Goal: Task Accomplishment & Management: Use online tool/utility

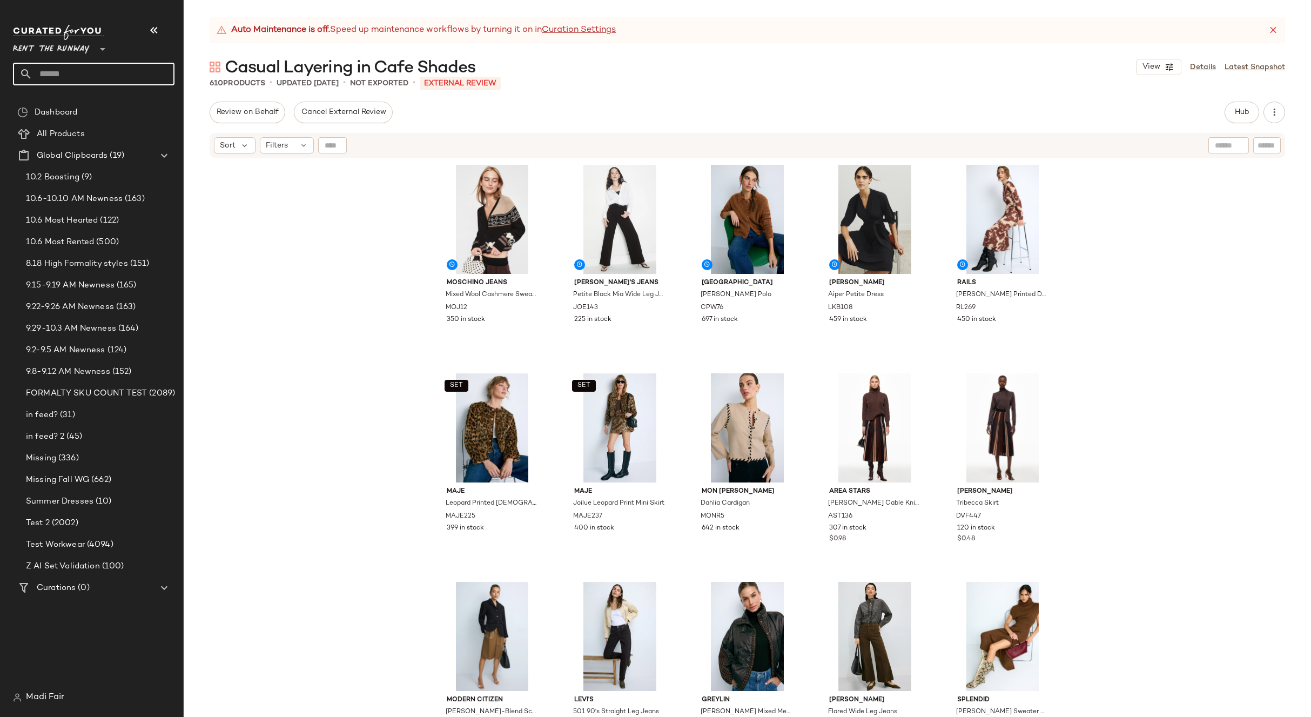
click at [75, 75] on input "text" at bounding box center [103, 74] width 142 height 23
drag, startPoint x: 71, startPoint y: 59, endPoint x: 73, endPoint y: 52, distance: 7.9
click at [71, 59] on div "Rent the Runway **" at bounding box center [94, 55] width 162 height 60
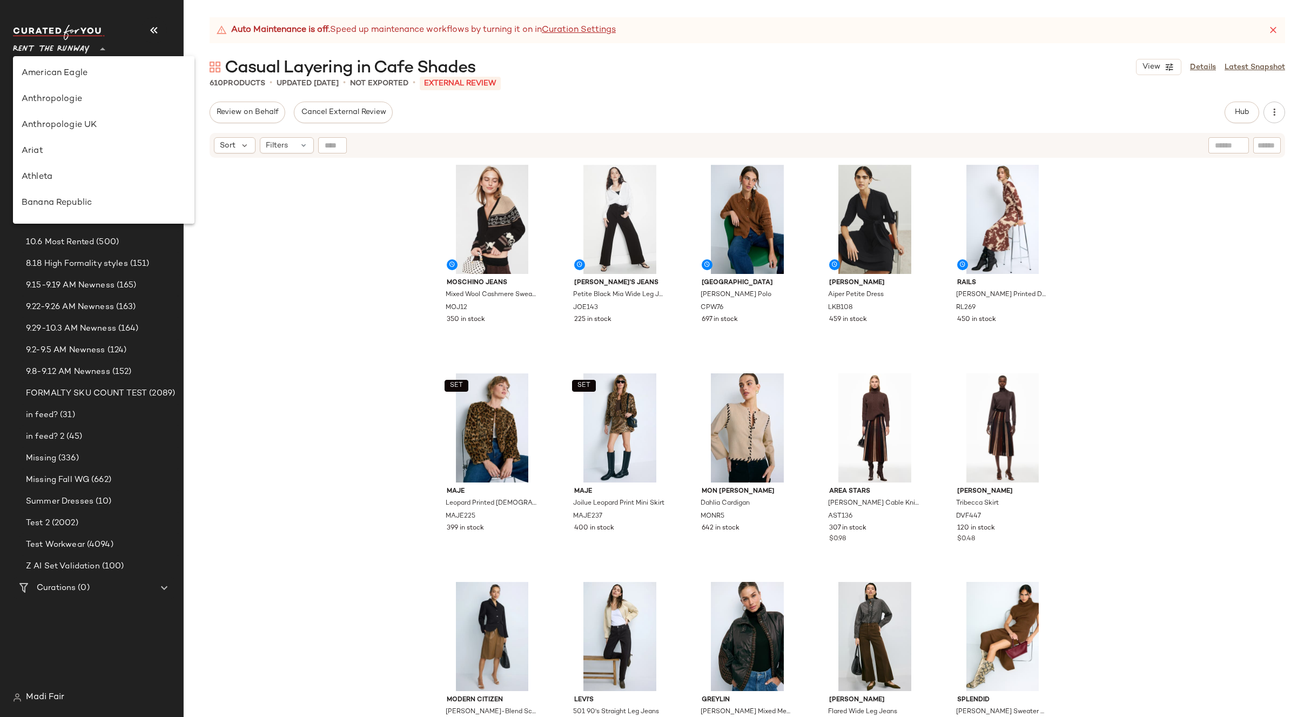
click at [73, 50] on span "Rent the Runway" at bounding box center [51, 46] width 77 height 19
click at [73, 160] on div "Saks OFF 5TH" at bounding box center [103, 151] width 181 height 26
type input "**"
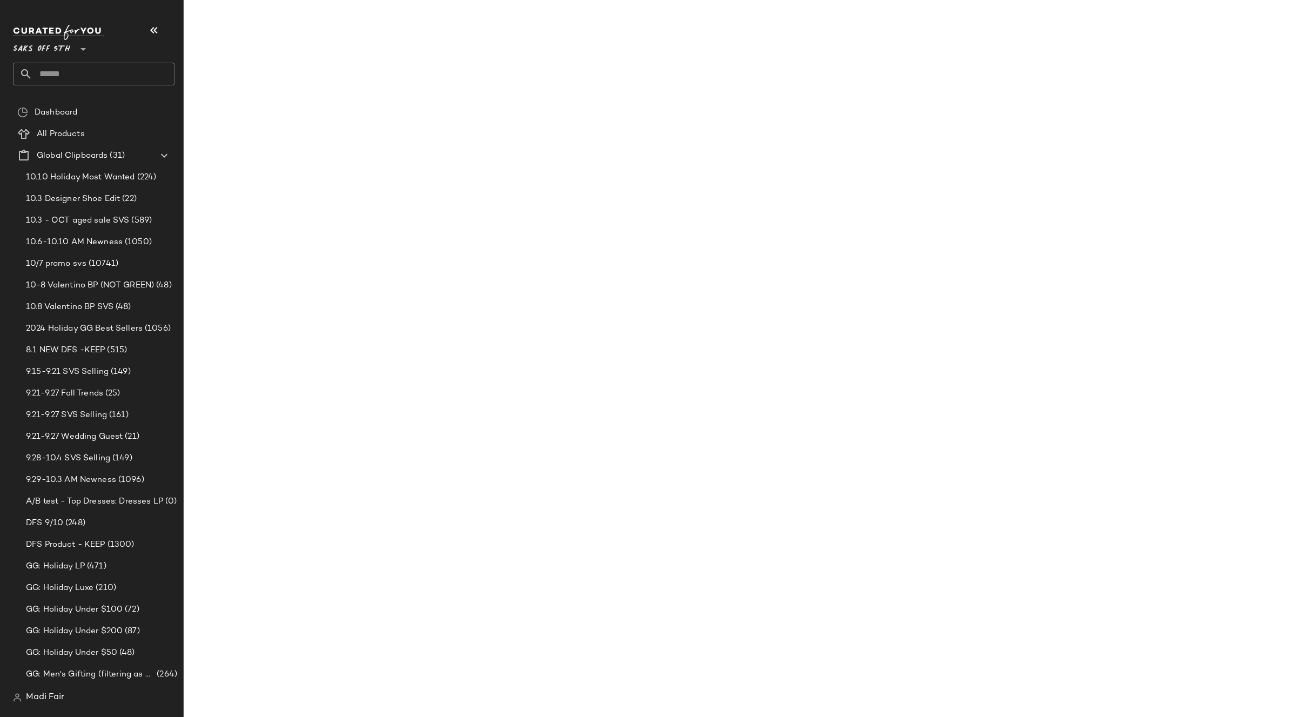
click at [65, 76] on input "text" at bounding box center [103, 74] width 142 height 23
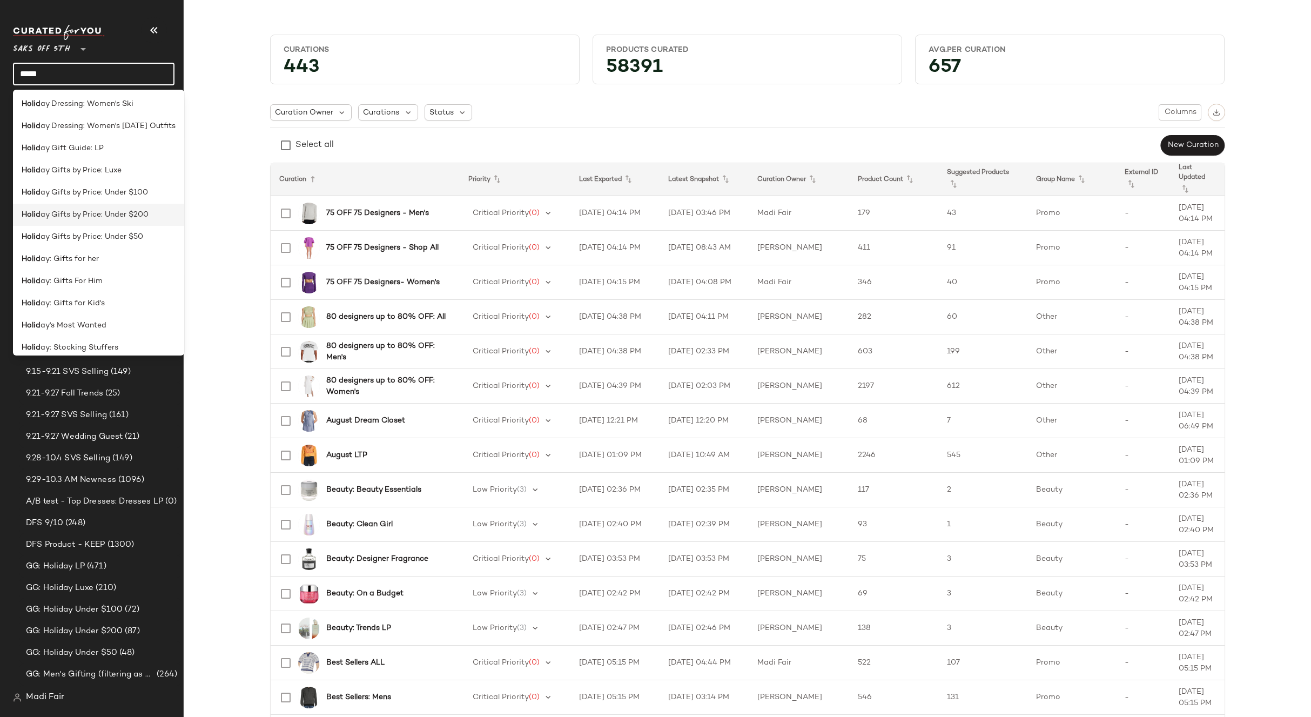
scroll to position [429, 0]
type input "*****"
click at [101, 314] on span "ay's Most Wanted" at bounding box center [74, 317] width 66 height 11
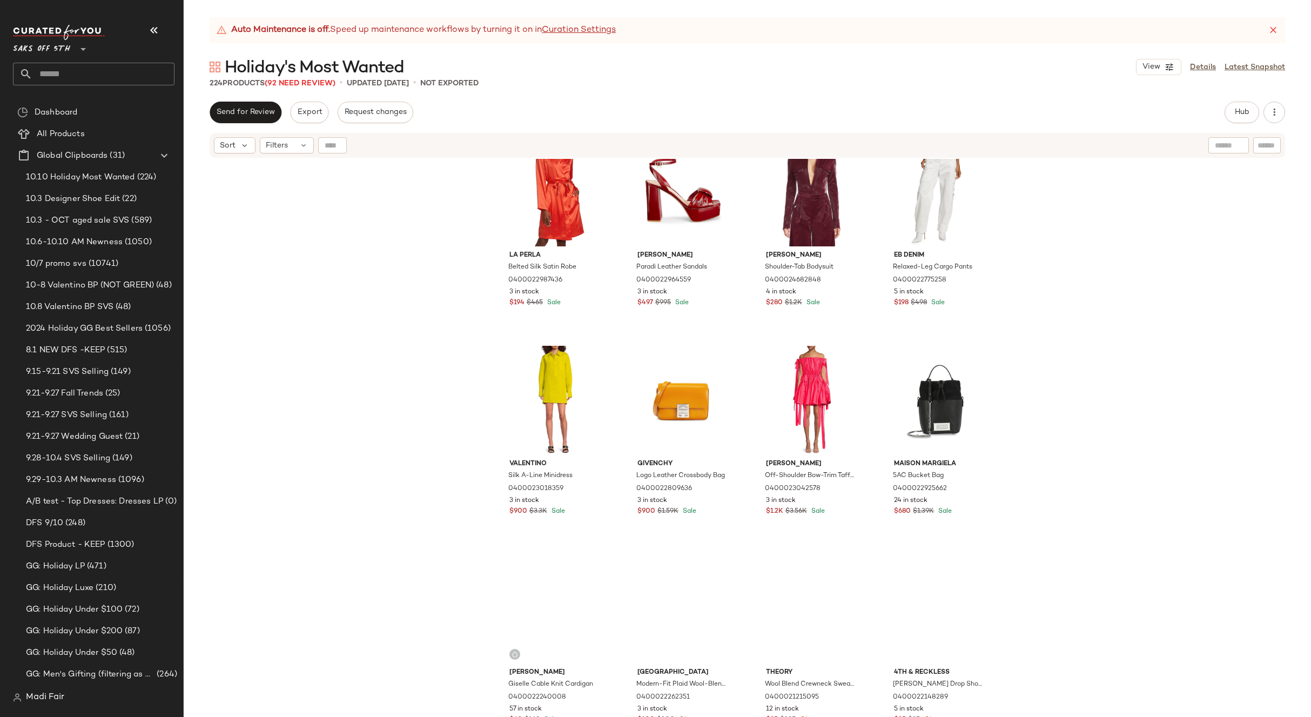
scroll to position [5896, 0]
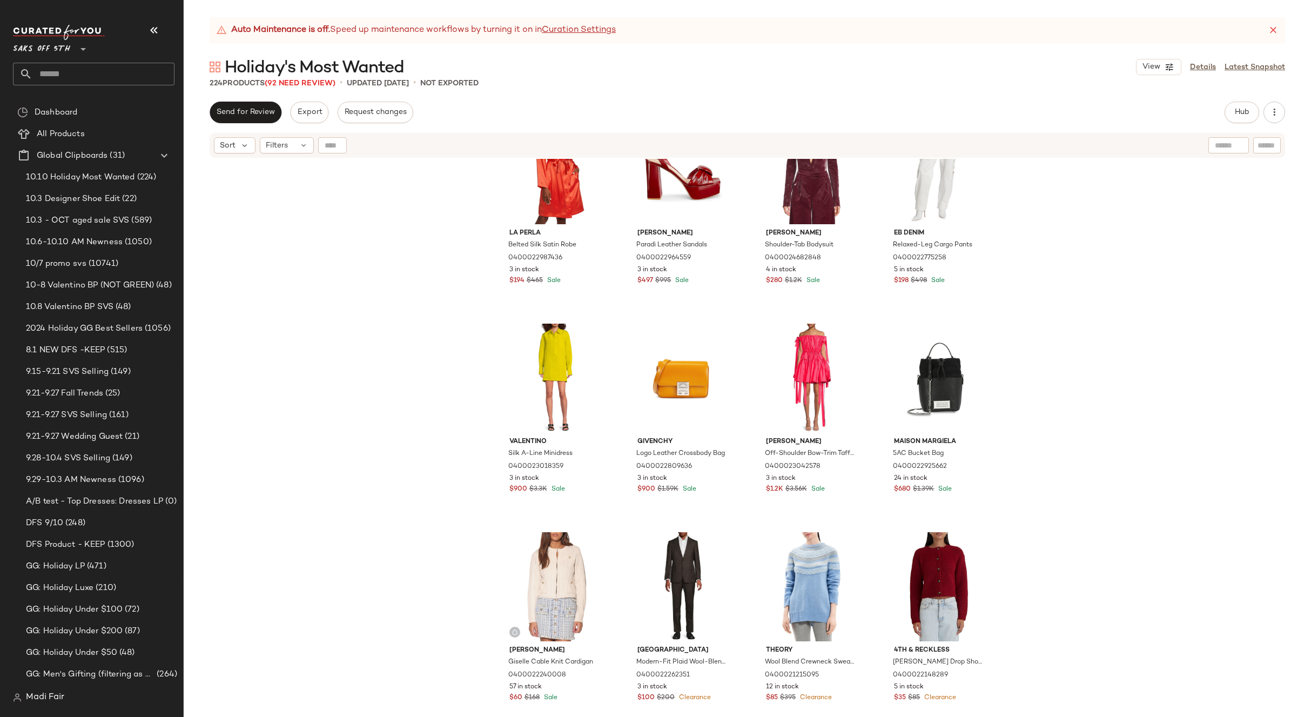
click at [1011, 307] on div "La Perla Belted Silk Satin Robe 0400022987436 3 in stock $194 $465 Sale [PERSON…" at bounding box center [747, 451] width 1127 height 585
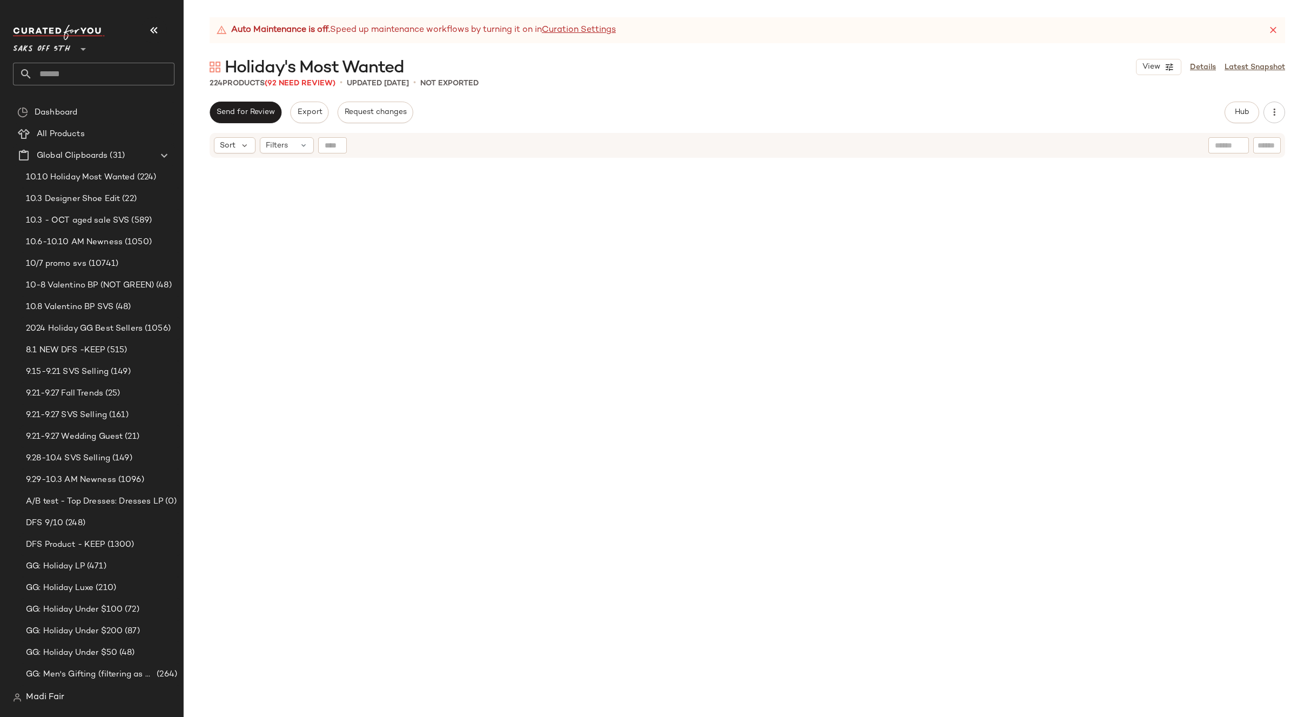
scroll to position [0, 0]
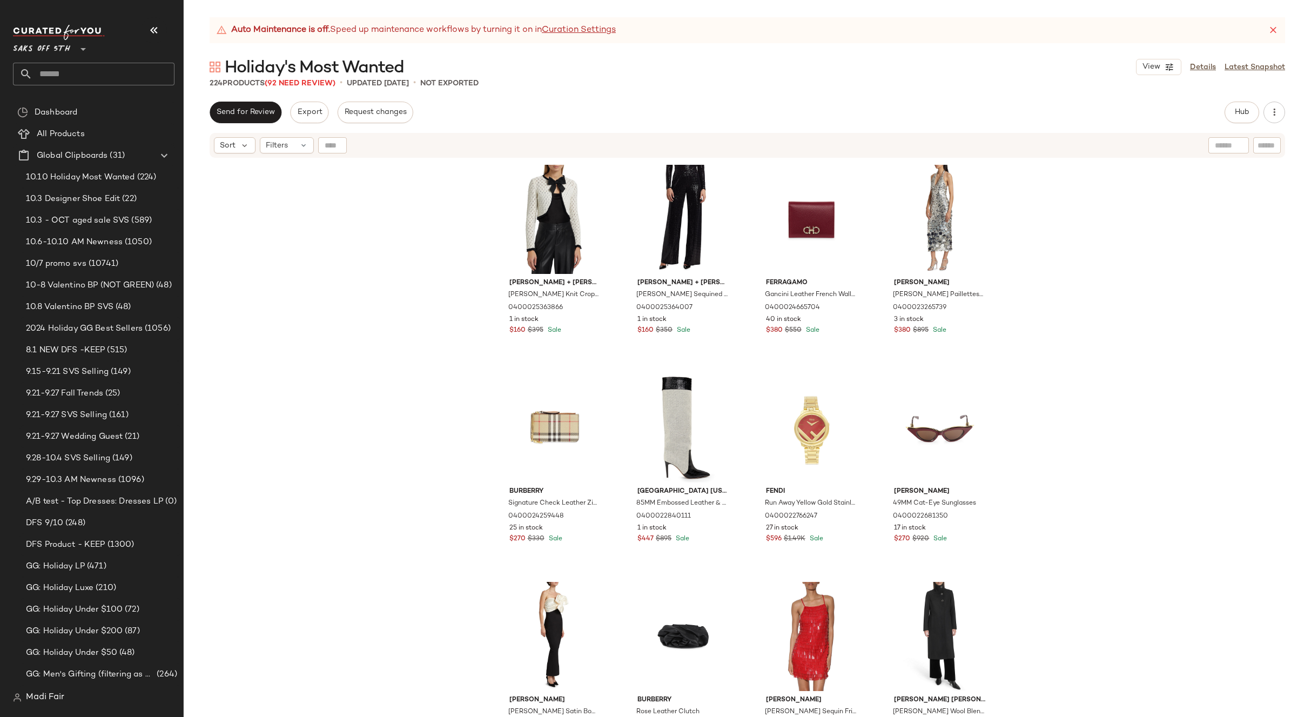
drag, startPoint x: 1202, startPoint y: 68, endPoint x: 1031, endPoint y: 53, distance: 171.8
click at [1202, 68] on link "Details" at bounding box center [1203, 67] width 26 height 11
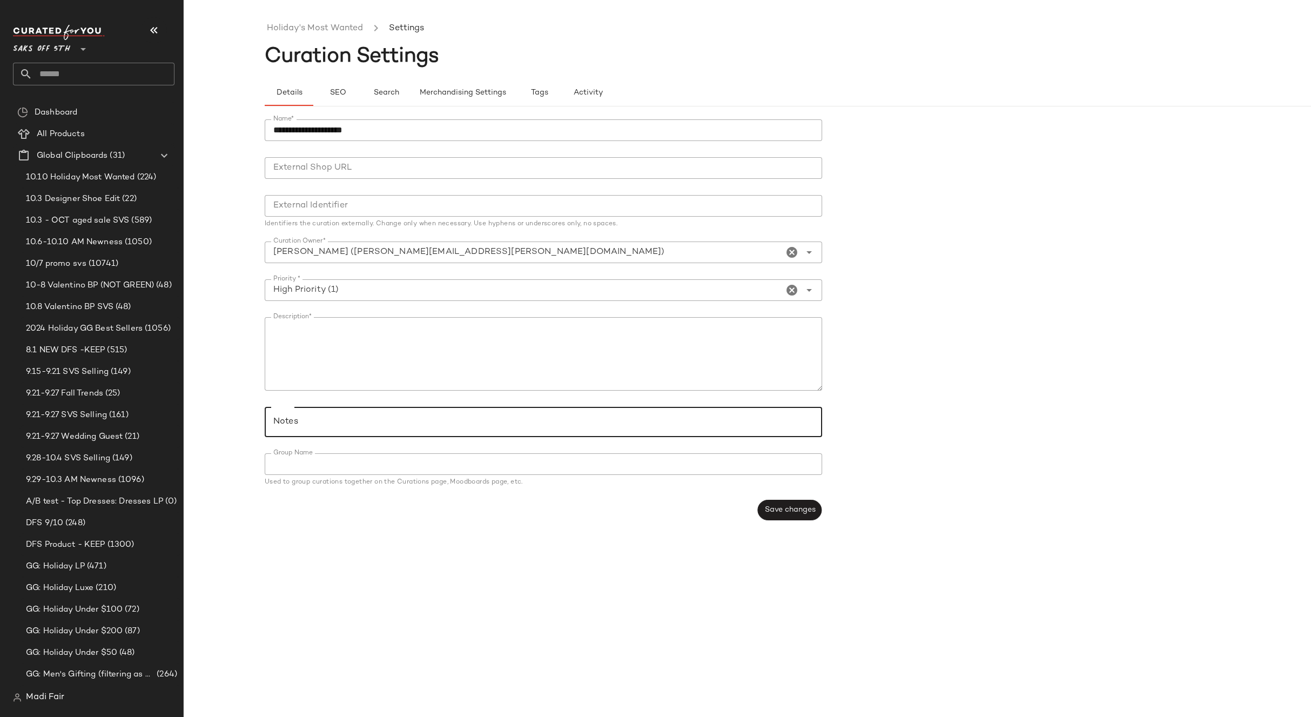
click at [286, 420] on input "Notes" at bounding box center [542, 421] width 539 height 13
paste input "**********"
type input "**********"
click at [774, 507] on span "Save changes" at bounding box center [789, 510] width 51 height 9
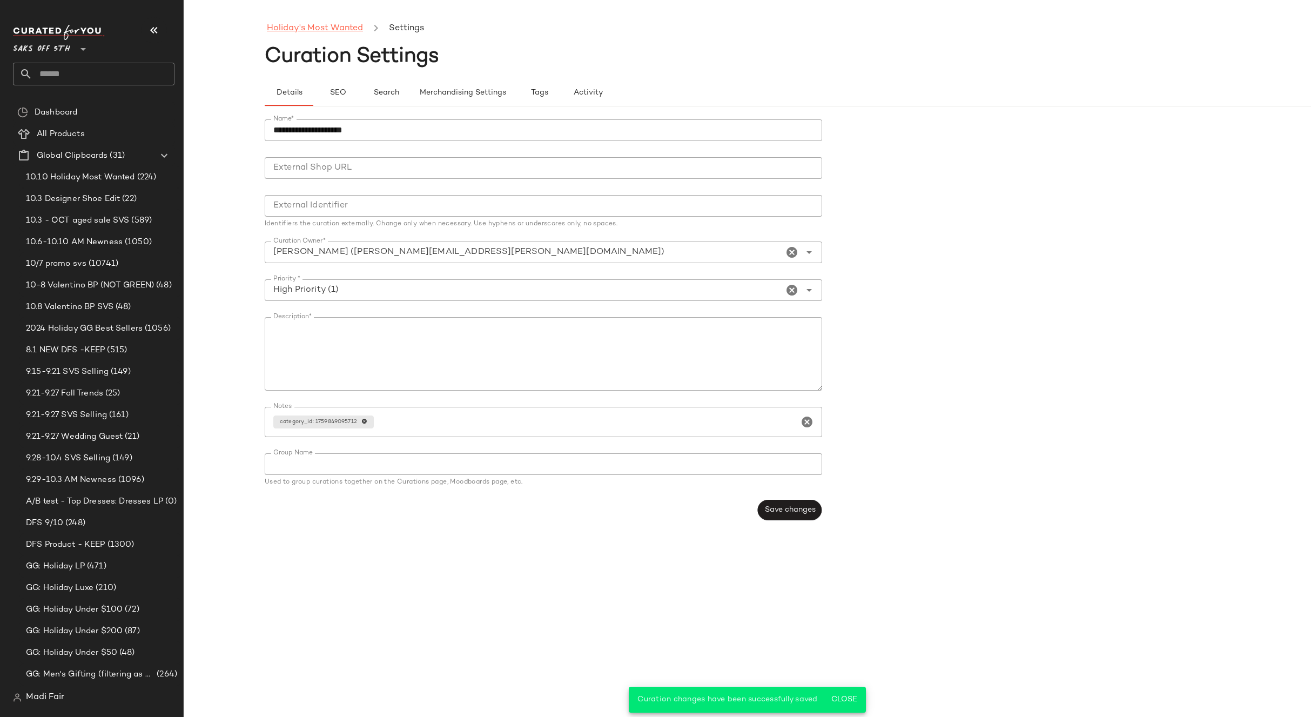
click at [319, 24] on link "Holiday's Most Wanted" at bounding box center [315, 29] width 96 height 14
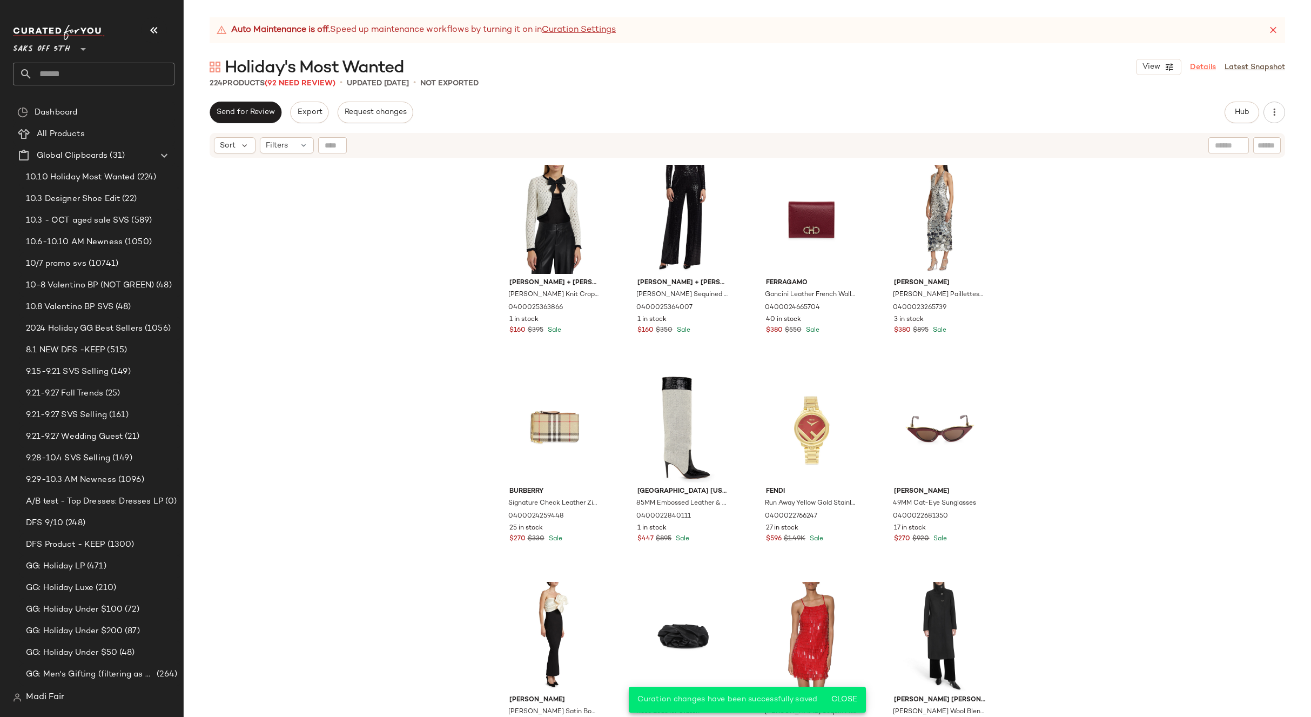
click at [1207, 64] on link "Details" at bounding box center [1203, 67] width 26 height 11
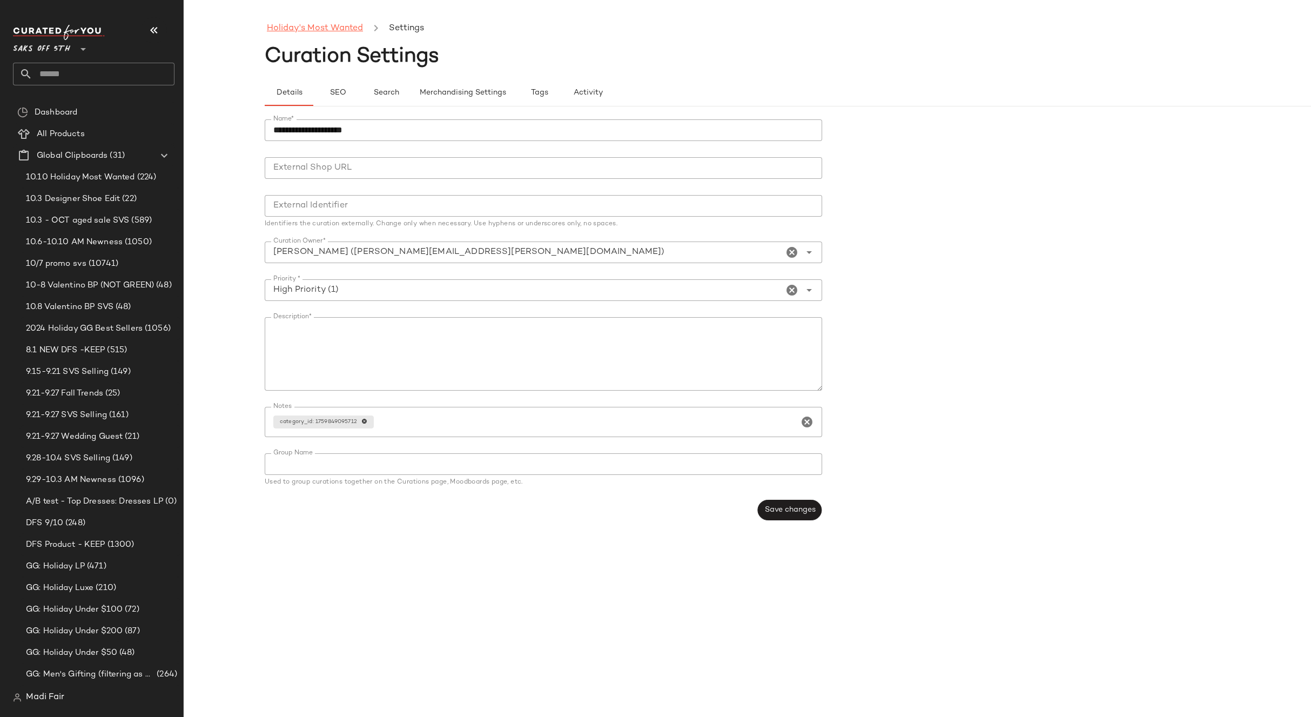
click at [316, 28] on link "Holiday's Most Wanted" at bounding box center [315, 29] width 96 height 14
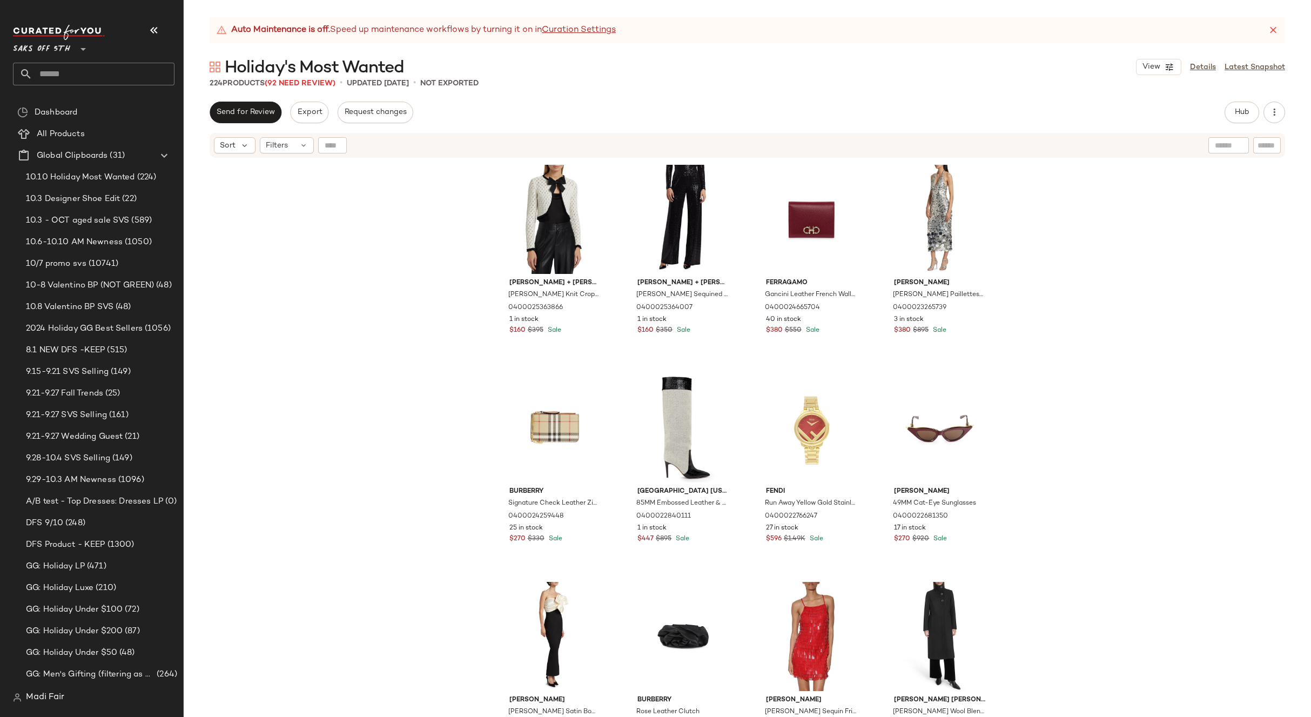
click at [320, 175] on div "[PERSON_NAME] + [PERSON_NAME] [PERSON_NAME] Bow Knit Cropped Cardigan 040002536…" at bounding box center [747, 451] width 1127 height 585
click at [266, 115] on span "Send for Review" at bounding box center [245, 112] width 59 height 9
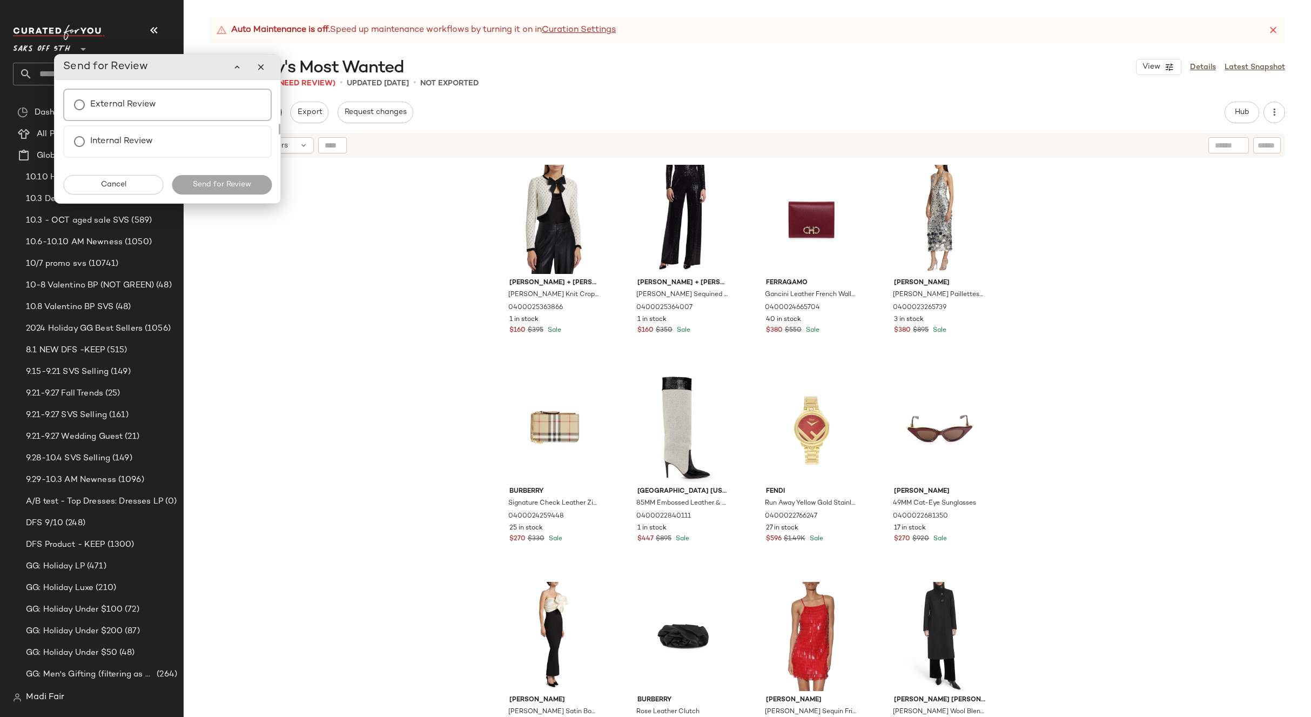
click at [142, 102] on label "External Review" at bounding box center [123, 105] width 66 height 22
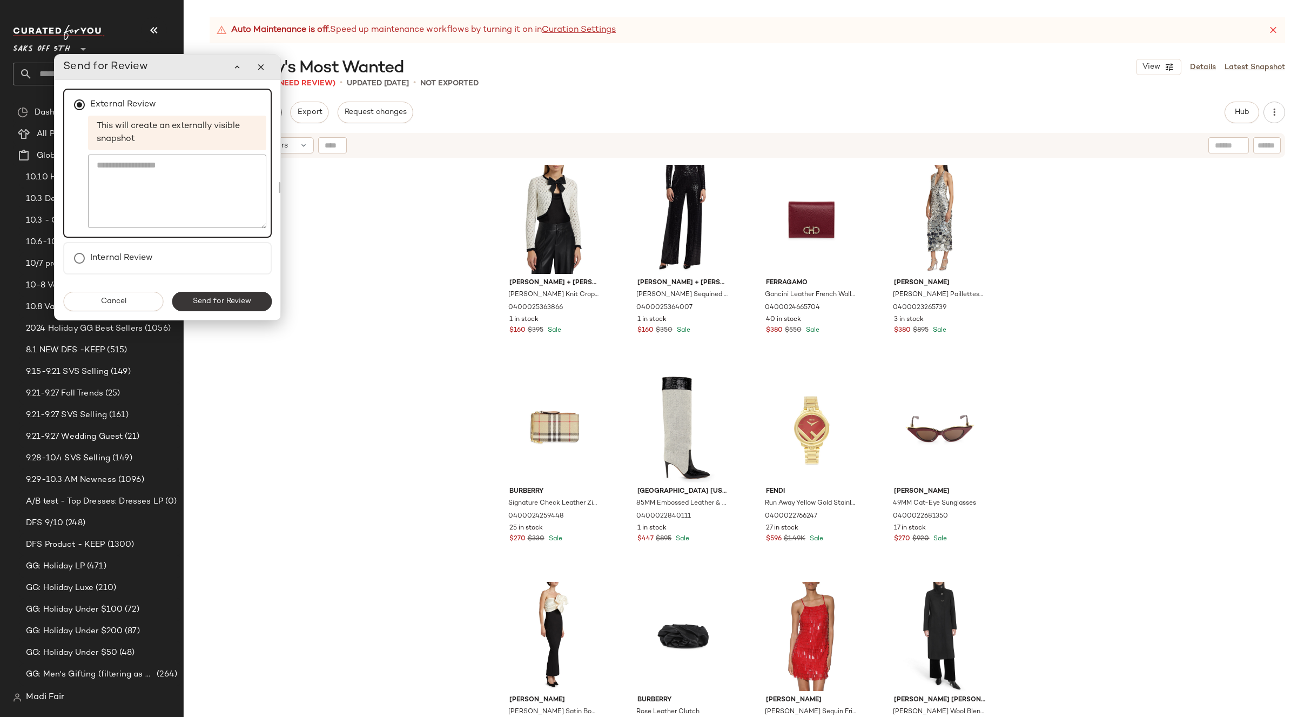
click at [226, 306] on span "Send for Review" at bounding box center [221, 301] width 59 height 9
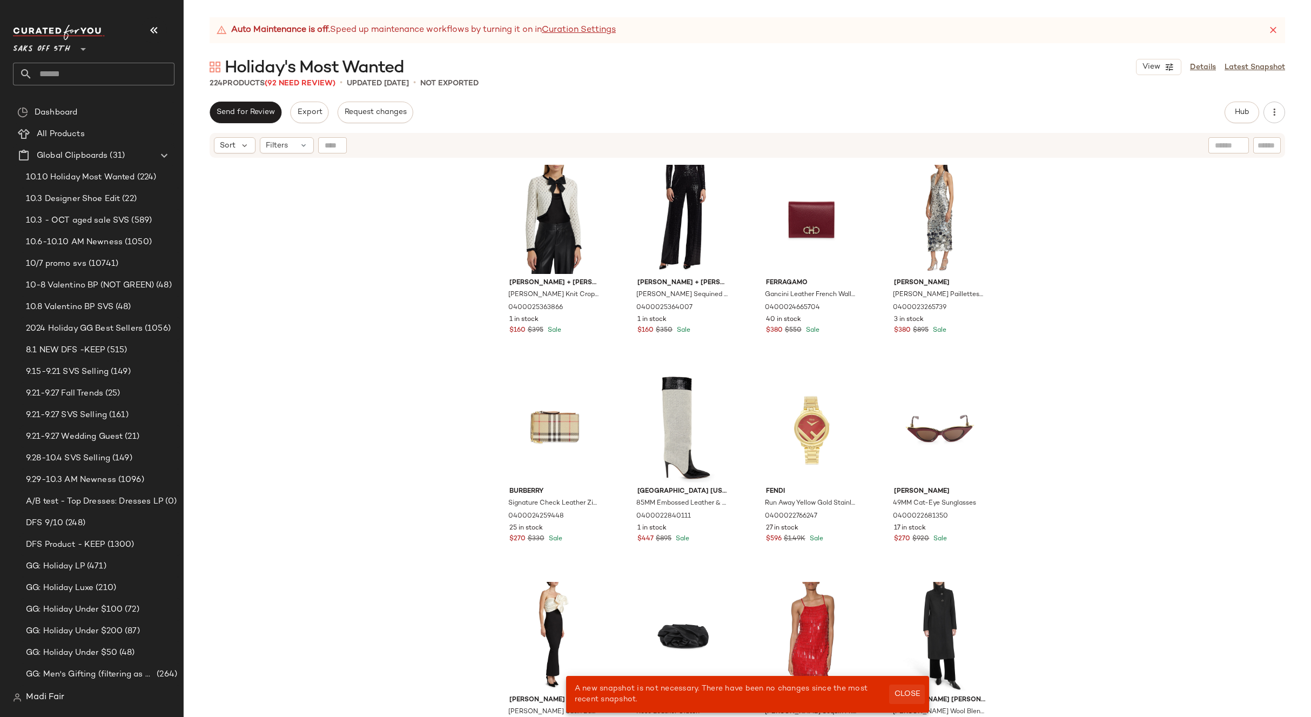
click at [912, 694] on span "Close" at bounding box center [906, 694] width 26 height 9
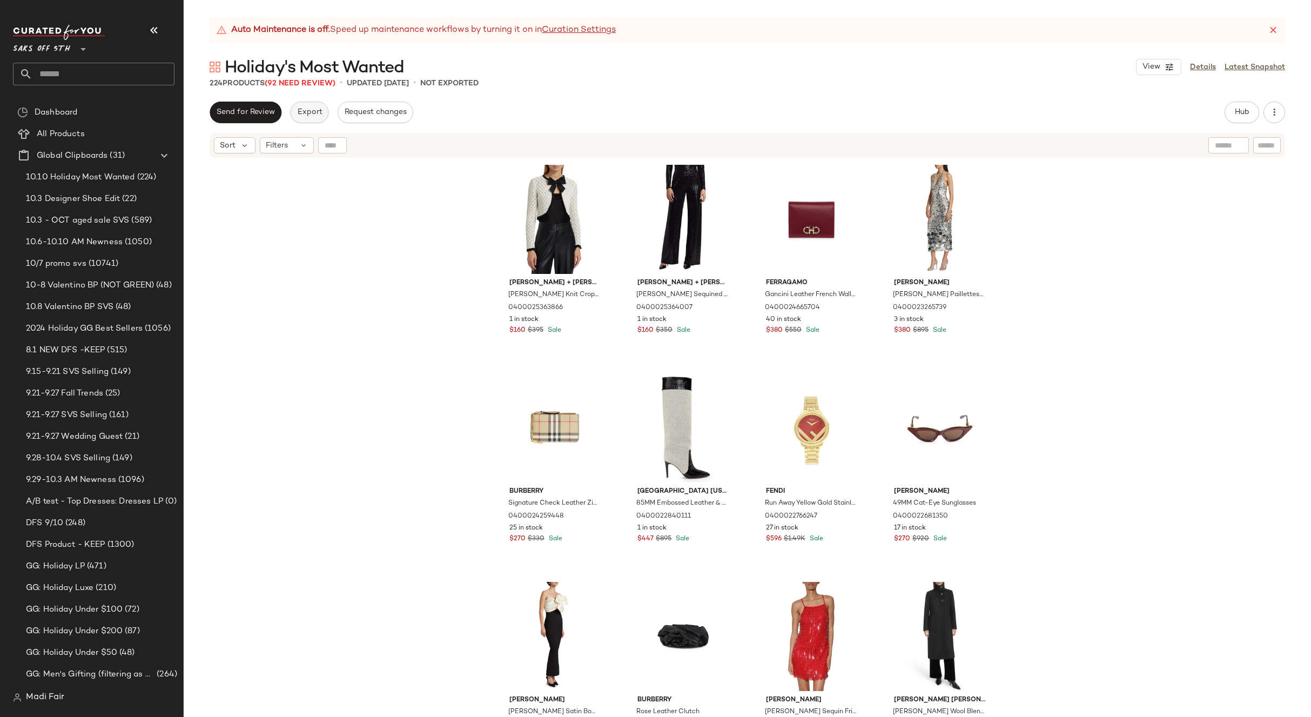
click at [318, 119] on button "Export" at bounding box center [309, 113] width 38 height 22
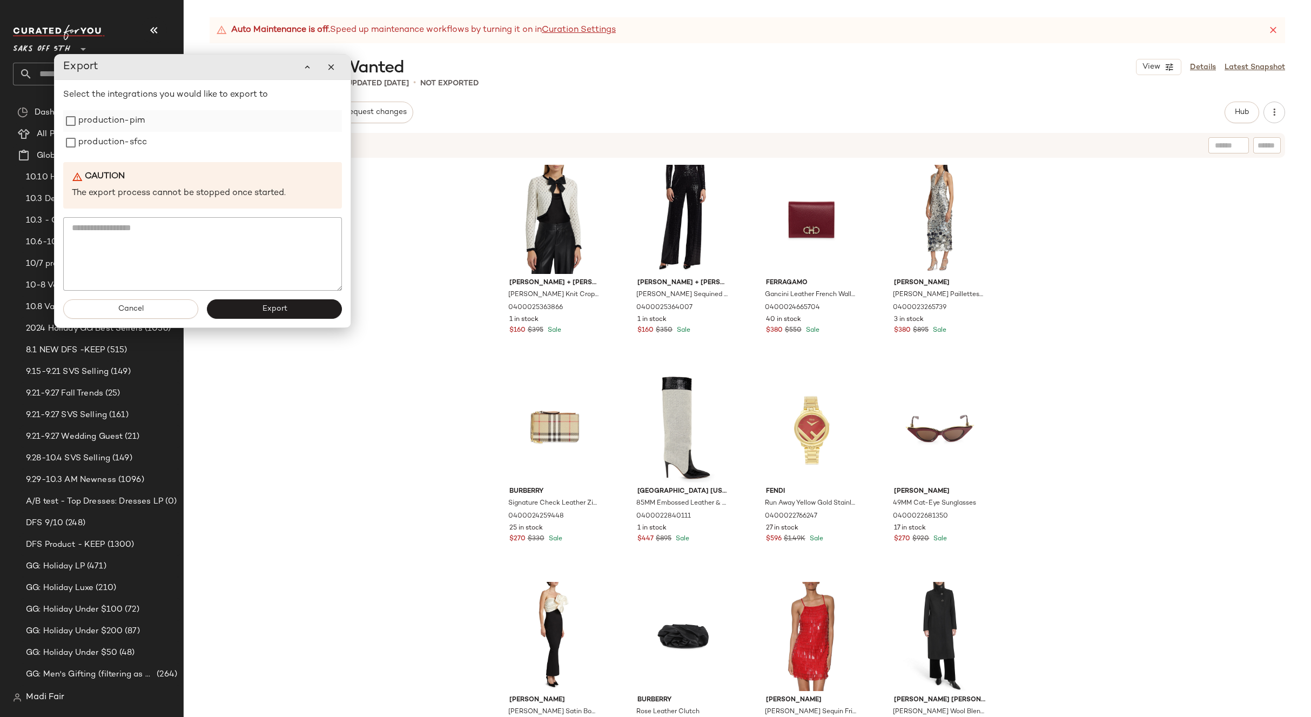
click at [91, 123] on label "production-pim" at bounding box center [111, 121] width 66 height 22
click at [97, 137] on label "production-sfcc" at bounding box center [112, 143] width 69 height 22
click at [275, 311] on span "Export" at bounding box center [273, 309] width 25 height 9
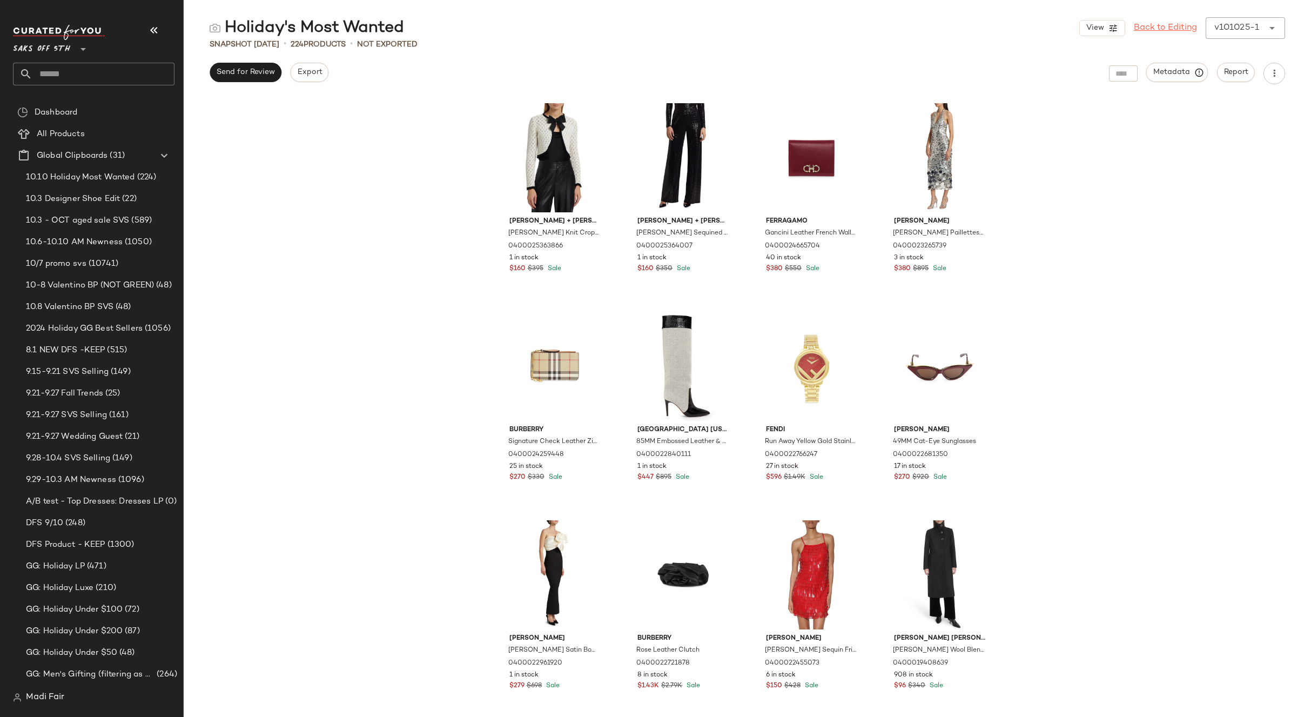
click at [1192, 25] on link "Back to Editing" at bounding box center [1165, 28] width 63 height 13
